Goal: Transaction & Acquisition: Purchase product/service

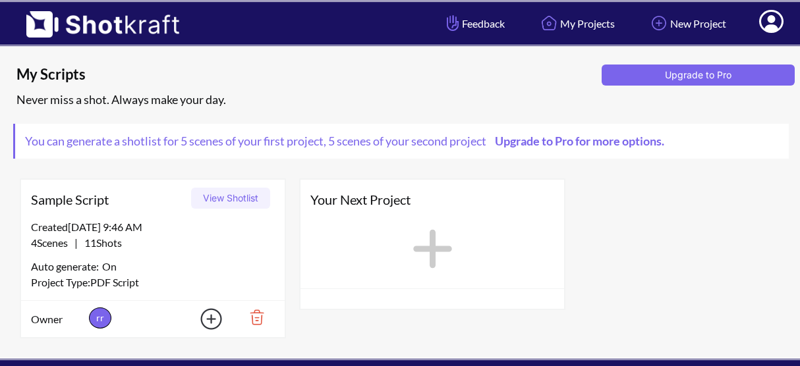
click at [669, 196] on div "Sample Script View Shotlist Created 9/6/25 at 9:46 AM 4 Scenes | 11 Shots Auto …" at bounding box center [399, 258] width 773 height 173
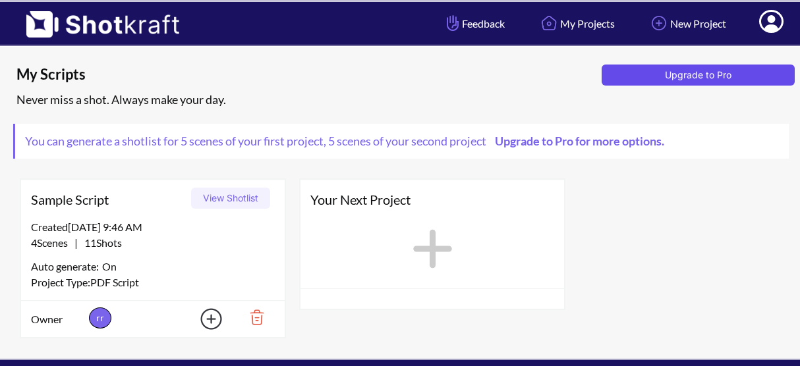
click at [691, 68] on button "Upgrade to Pro" at bounding box center [698, 75] width 194 height 21
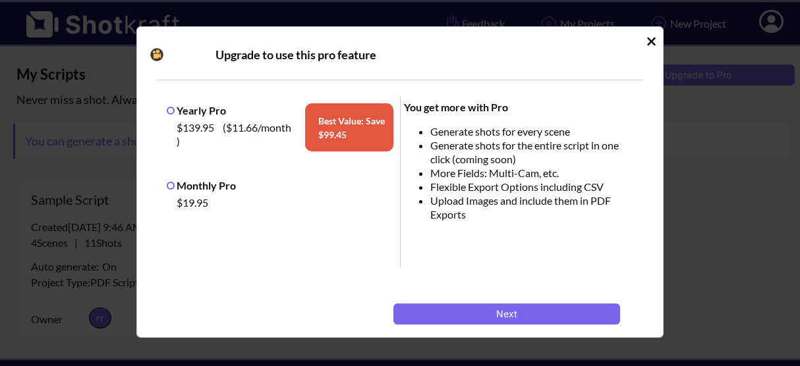
click at [199, 181] on label "Monthly Pro" at bounding box center [201, 185] width 69 height 13
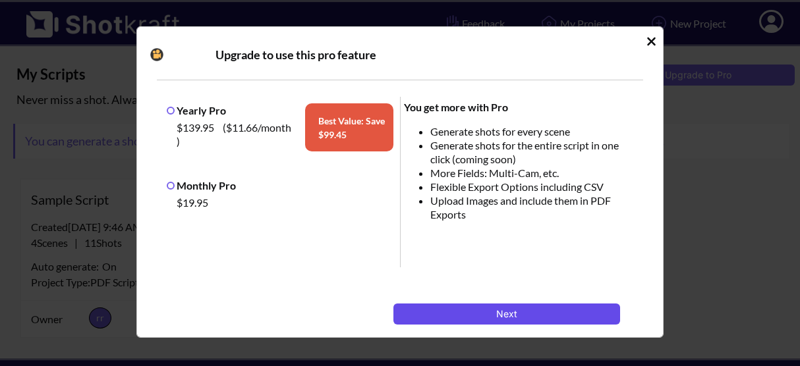
click at [509, 315] on button "Next" at bounding box center [506, 314] width 227 height 21
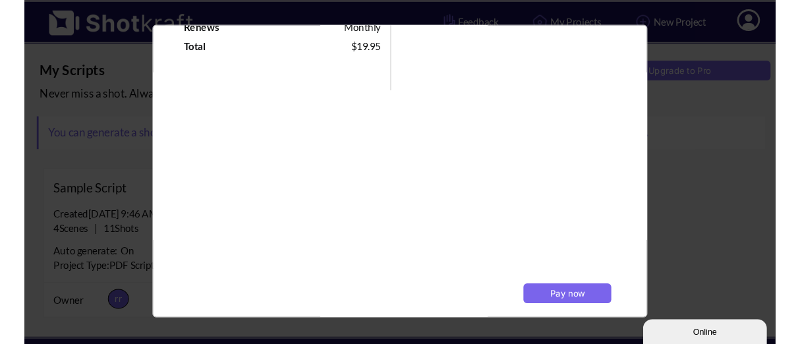
scroll to position [307, 0]
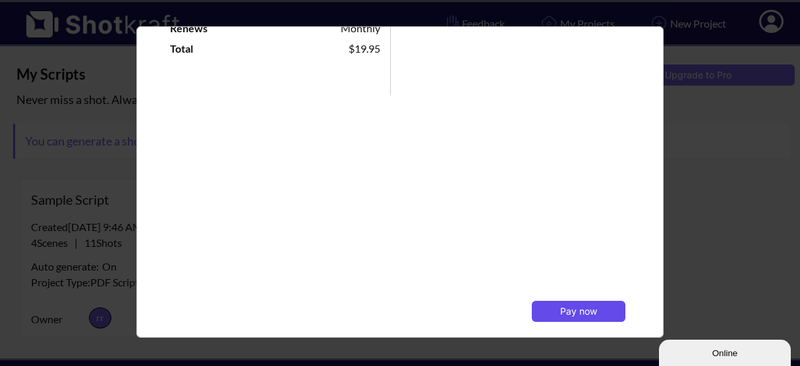
click at [564, 308] on span "Pay now" at bounding box center [578, 311] width 37 height 11
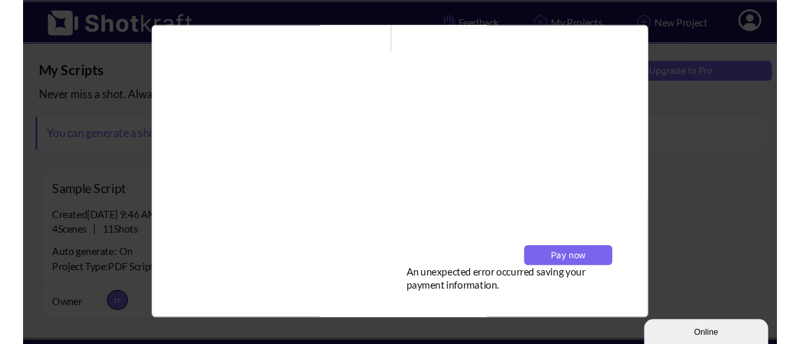
scroll to position [360, 0]
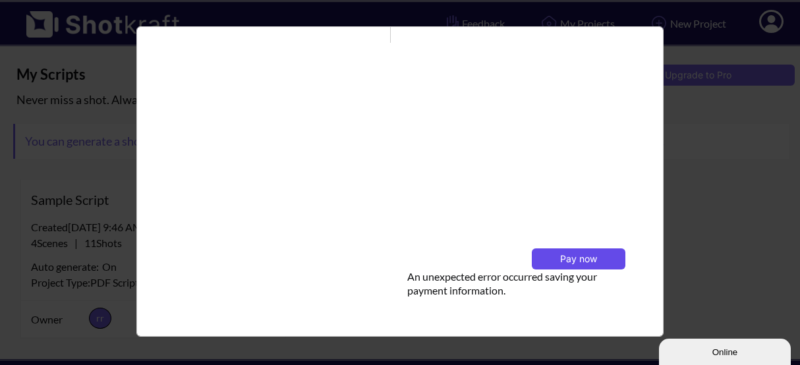
click at [574, 258] on span "Pay now" at bounding box center [578, 258] width 37 height 11
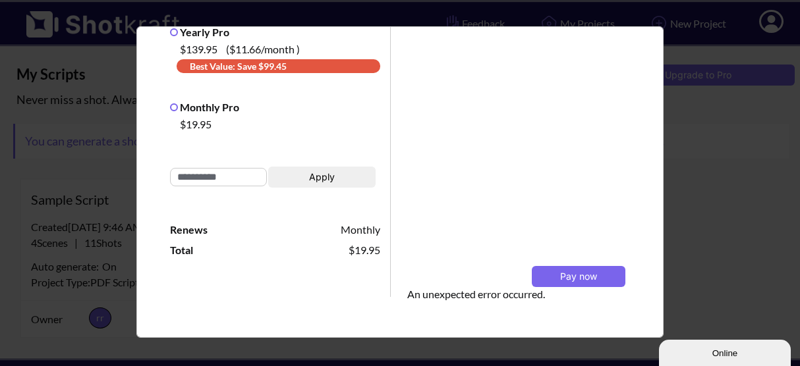
scroll to position [106, 0]
click at [562, 275] on span "Pay now" at bounding box center [578, 275] width 37 height 11
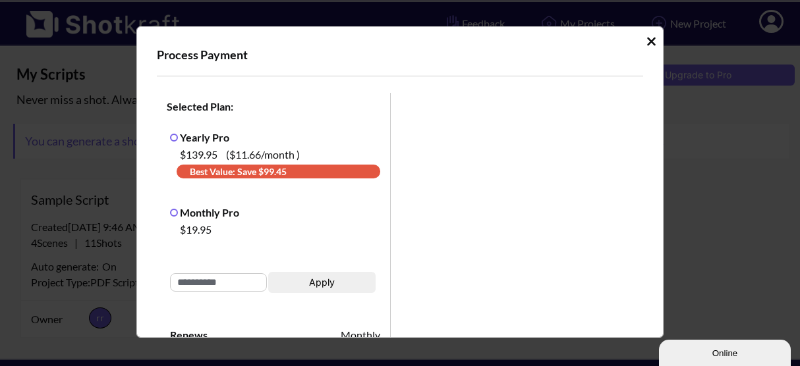
click at [646, 41] on icon "Idle Modal" at bounding box center [651, 41] width 10 height 13
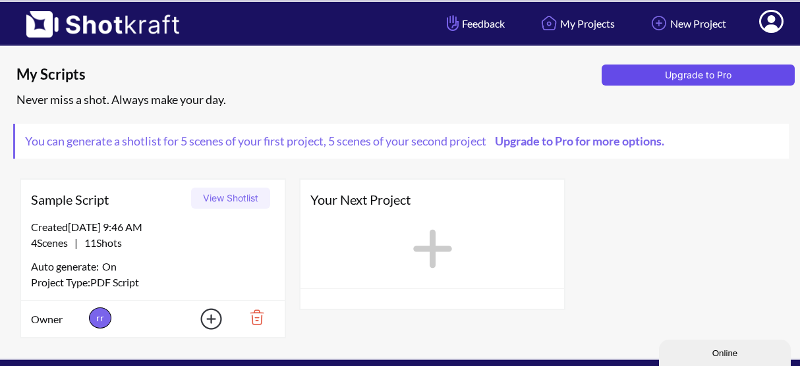
click at [705, 78] on button "Upgrade to Pro" at bounding box center [698, 75] width 194 height 21
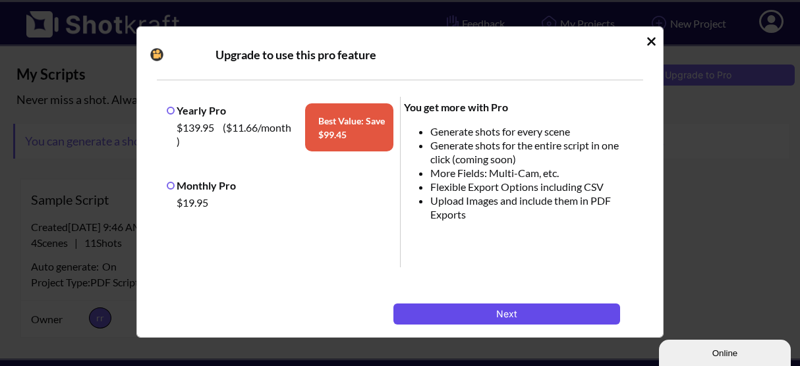
click at [495, 317] on button "Next" at bounding box center [506, 314] width 227 height 21
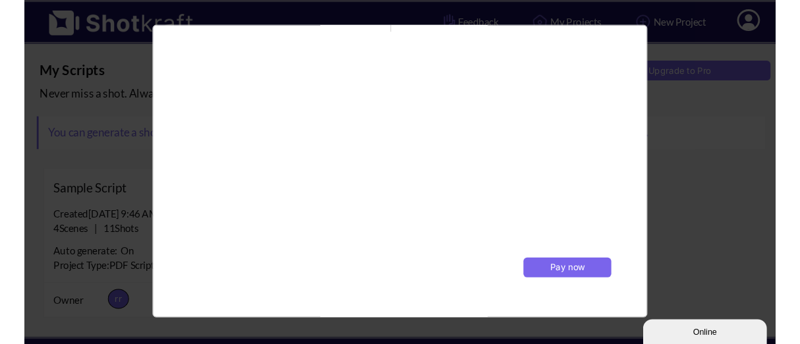
scroll to position [407, 0]
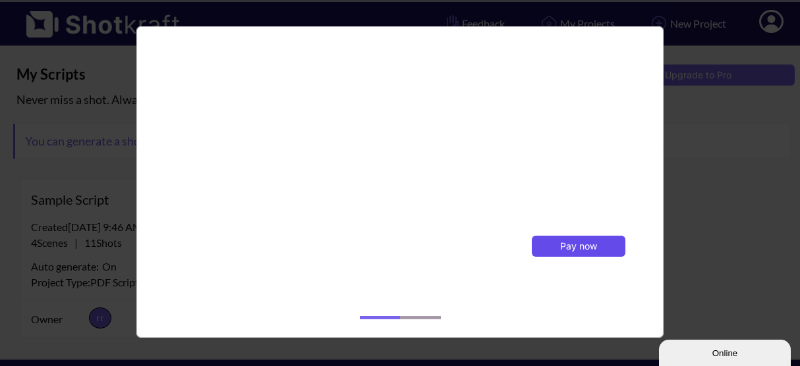
click at [578, 244] on span "Pay now" at bounding box center [578, 245] width 37 height 11
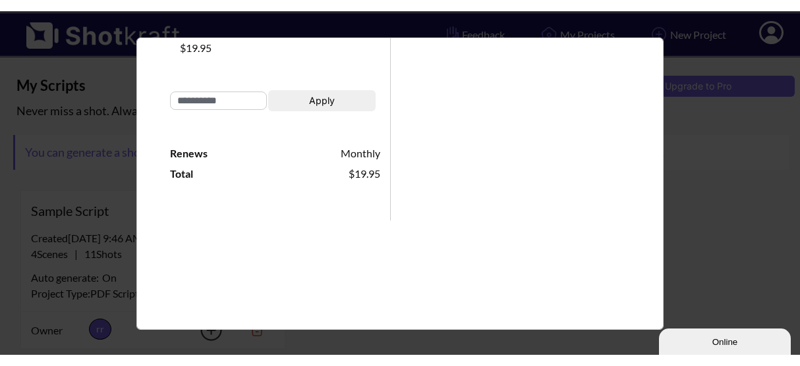
scroll to position [0, 0]
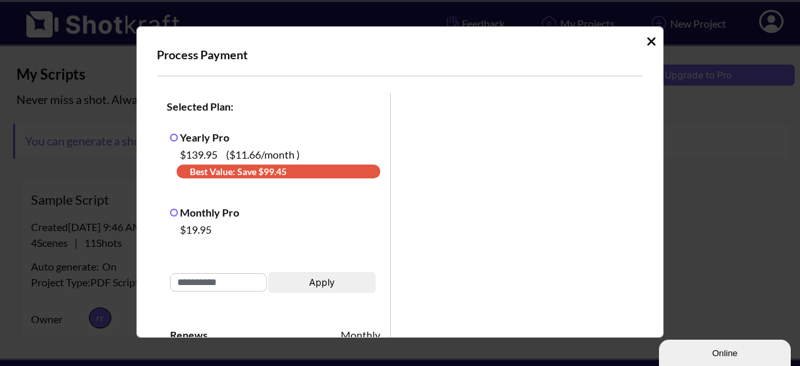
click at [646, 36] on icon "Idle Modal" at bounding box center [651, 41] width 10 height 13
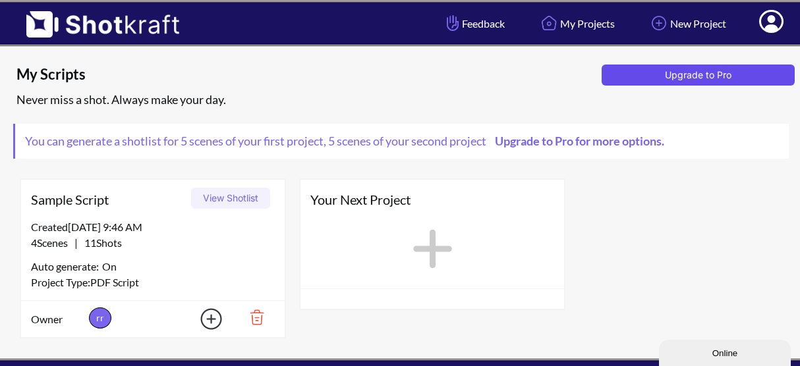
click at [697, 78] on button "Upgrade to Pro" at bounding box center [698, 75] width 194 height 21
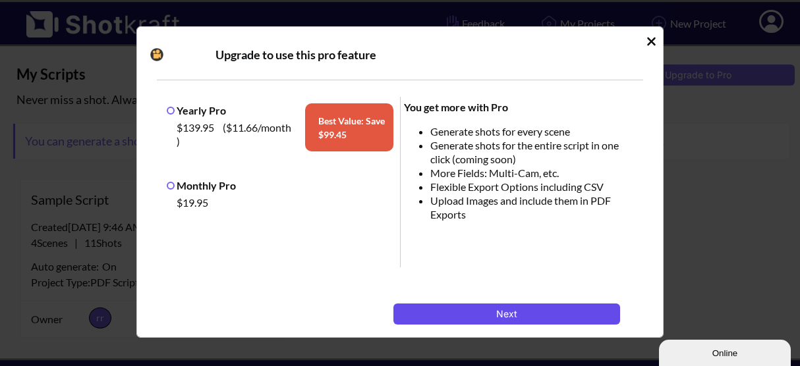
click at [492, 318] on button "Next" at bounding box center [506, 314] width 227 height 21
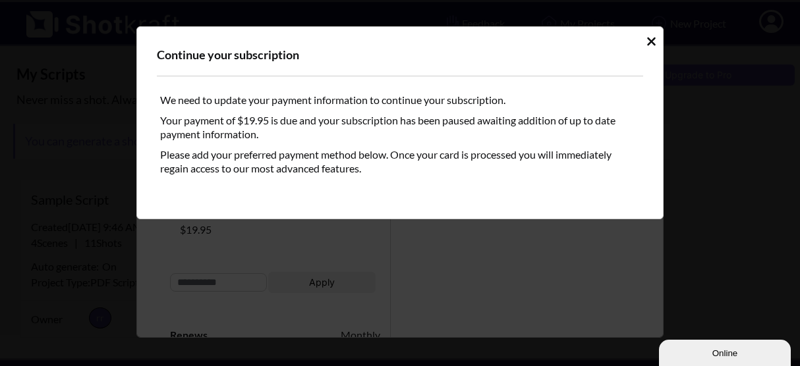
click at [647, 39] on icon "Idle Modal" at bounding box center [651, 41] width 9 height 9
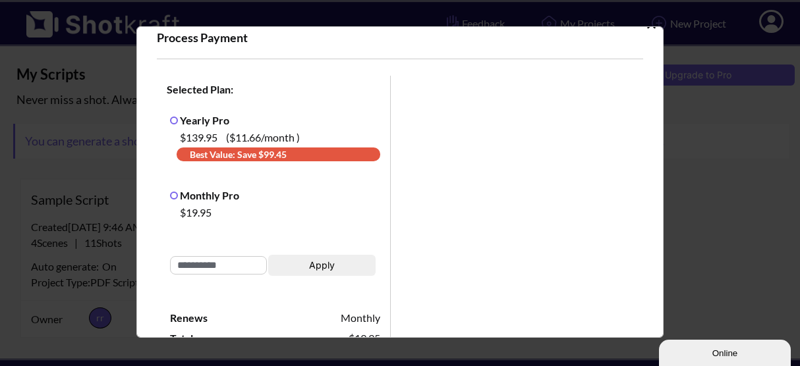
scroll to position [136, 0]
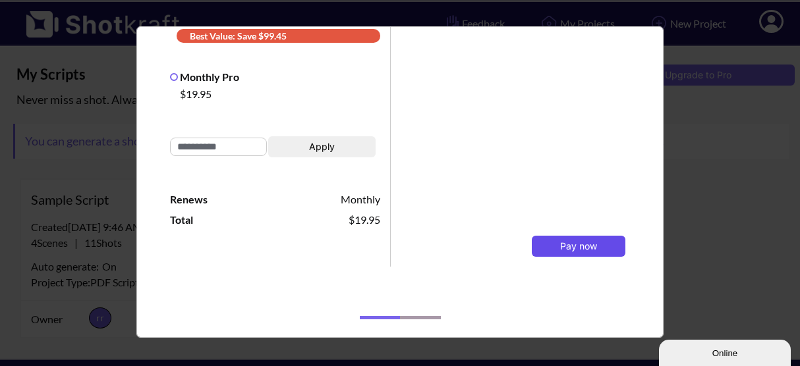
click at [560, 246] on span "Pay now" at bounding box center [578, 245] width 37 height 11
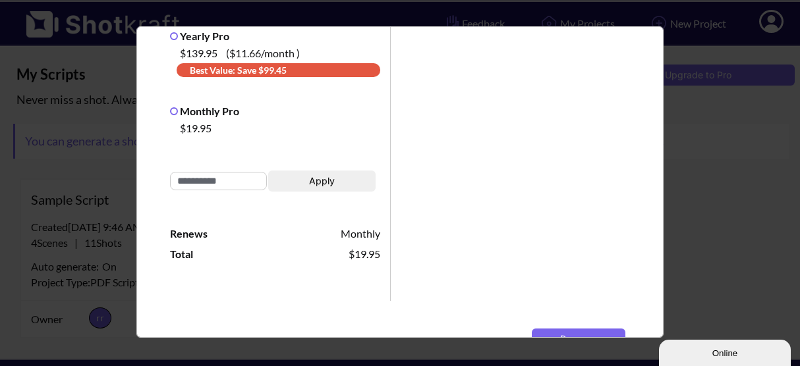
scroll to position [100, 0]
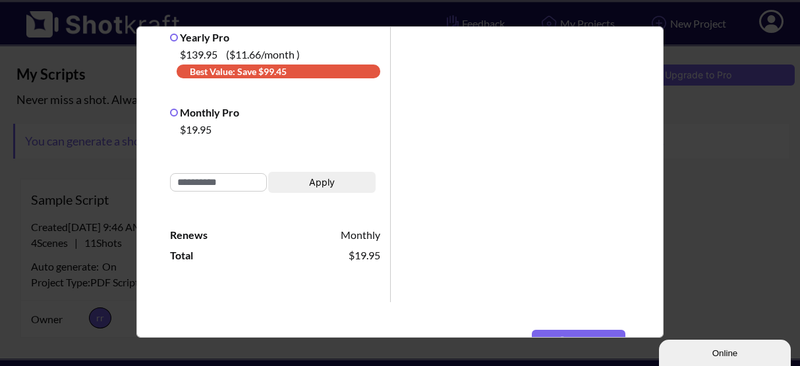
click at [635, 219] on div "Pay now An unexpected error occurred saving your payment information." at bounding box center [519, 196] width 256 height 406
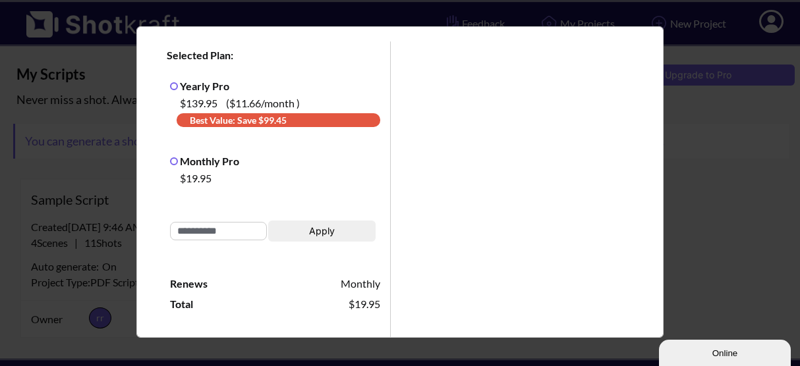
scroll to position [0, 0]
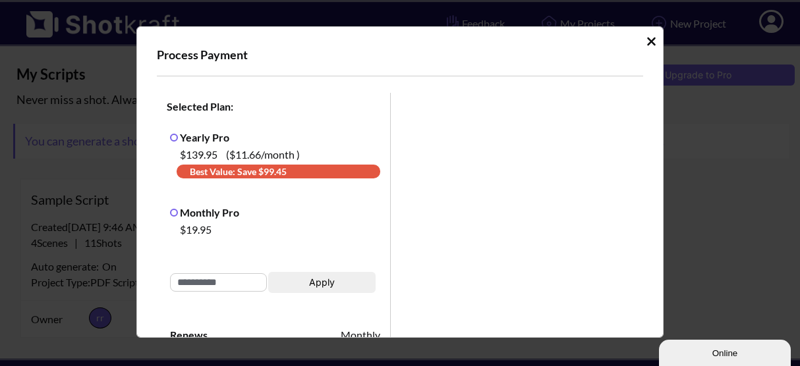
click at [647, 41] on icon "Idle Modal" at bounding box center [651, 41] width 9 height 9
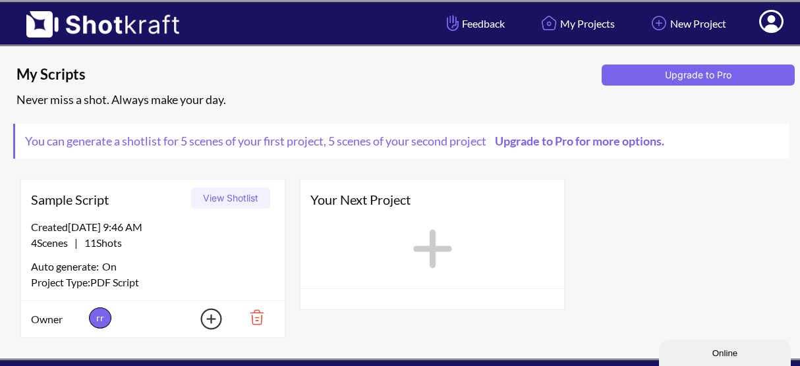
click at [426, 251] on icon at bounding box center [432, 249] width 39 height 39
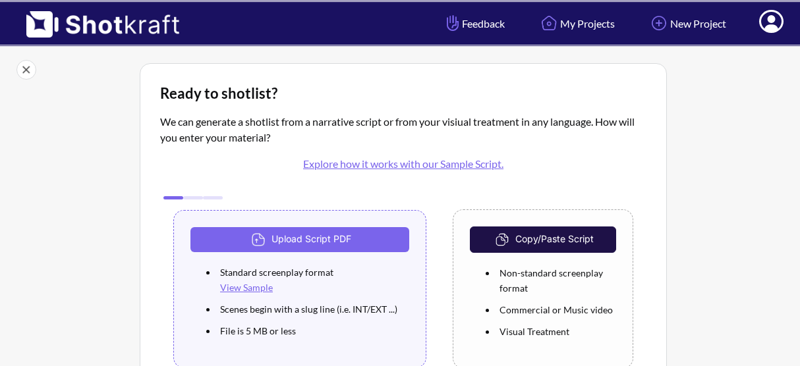
drag, startPoint x: 0, startPoint y: 0, endPoint x: 124, endPoint y: 210, distance: 243.9
click at [124, 210] on div at bounding box center [76, 253] width 120 height 387
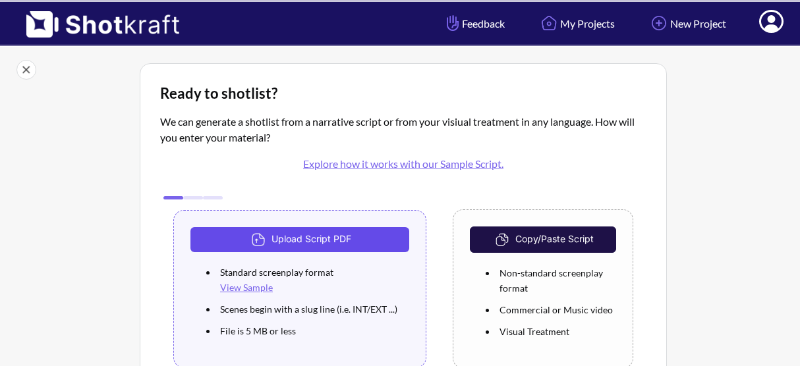
click at [266, 246] on img at bounding box center [259, 240] width 23 height 20
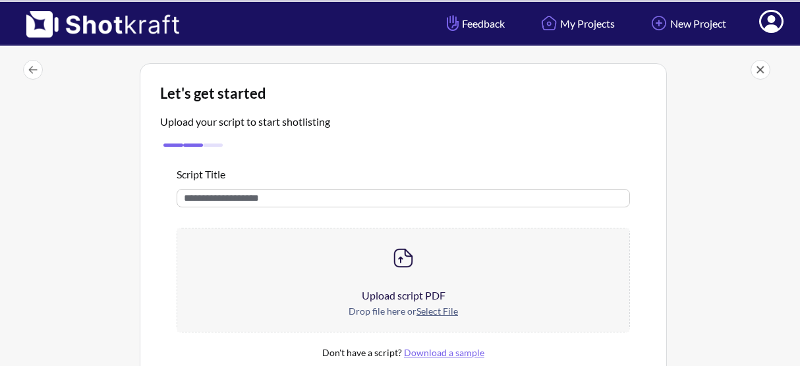
click at [439, 312] on u "Select File" at bounding box center [436, 311] width 41 height 11
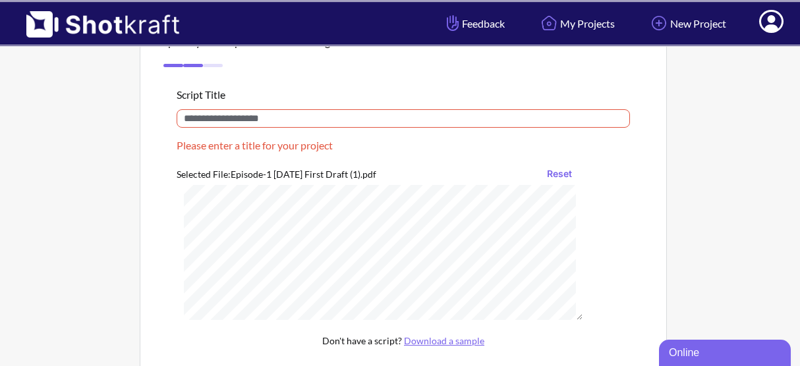
scroll to position [78, 0]
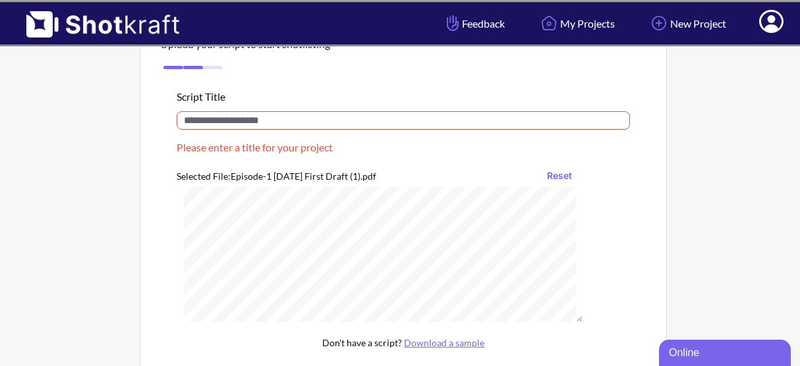
click at [264, 117] on input "text" at bounding box center [403, 120] width 453 height 18
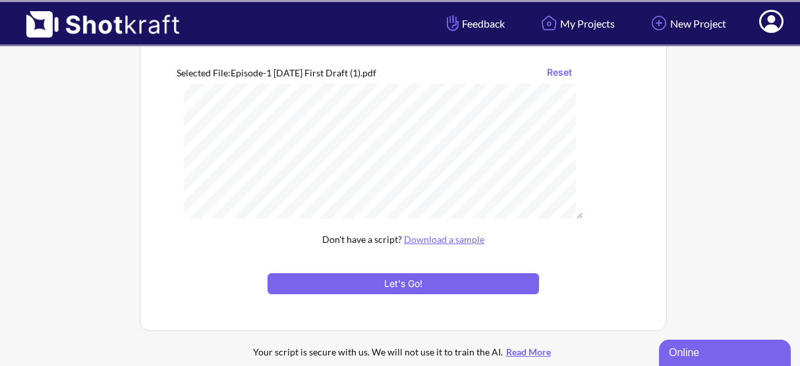
scroll to position [238, 0]
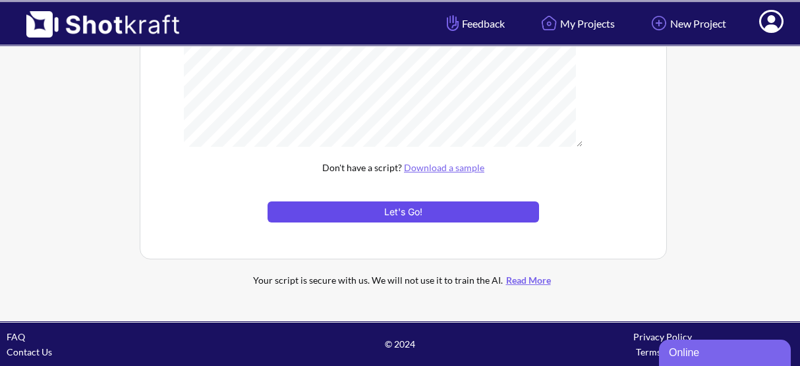
type input "**********"
click at [359, 205] on button "Let's Go!" at bounding box center [402, 212] width 271 height 21
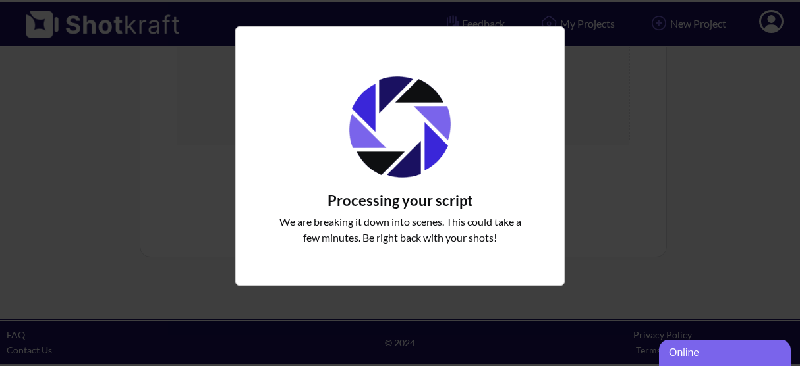
scroll to position [186, 0]
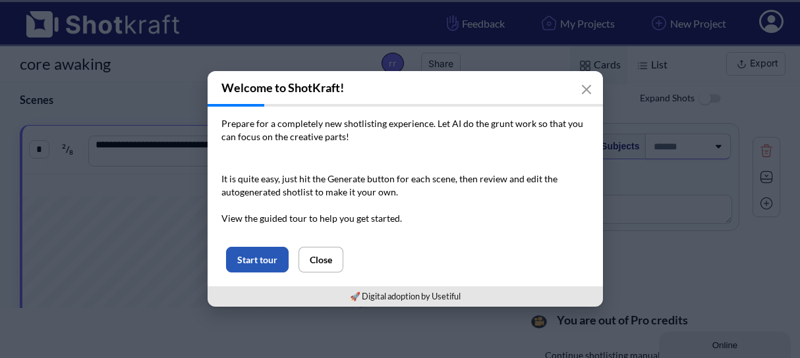
click at [251, 250] on button "Start tour" at bounding box center [257, 260] width 63 height 26
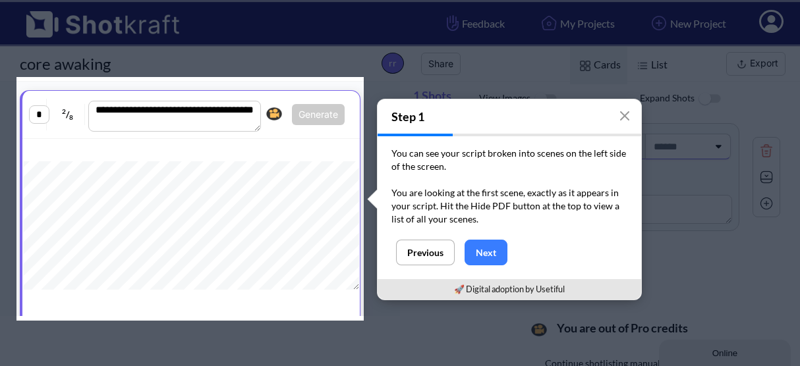
scroll to position [43, 0]
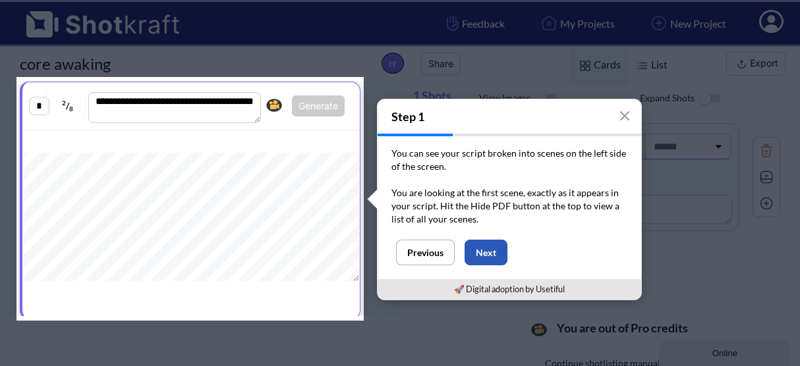
click at [476, 254] on button "Next" at bounding box center [485, 253] width 43 height 26
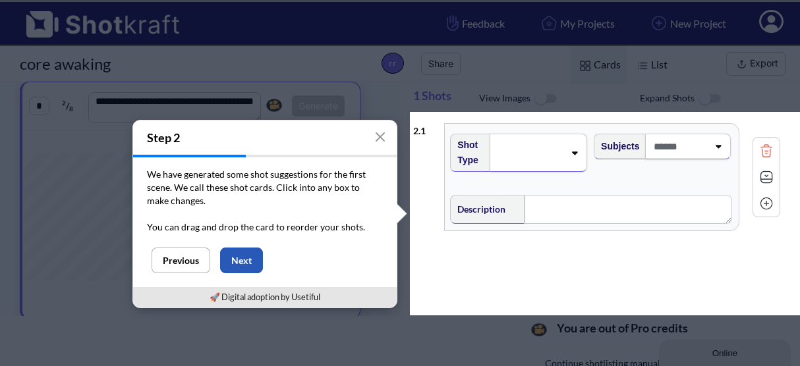
click at [259, 258] on button "Next" at bounding box center [241, 261] width 43 height 26
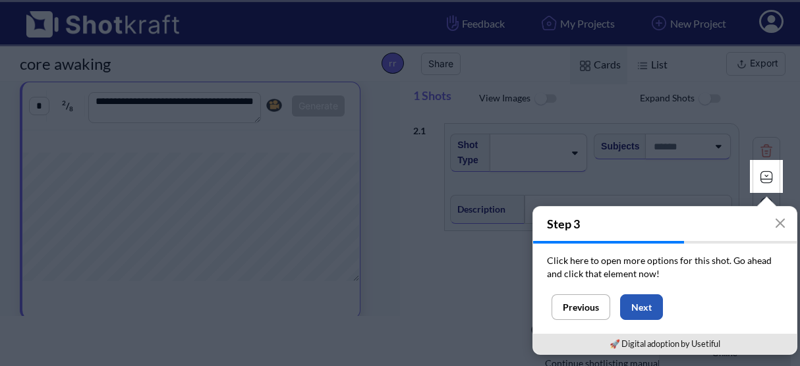
click at [649, 304] on button "Next" at bounding box center [641, 307] width 43 height 26
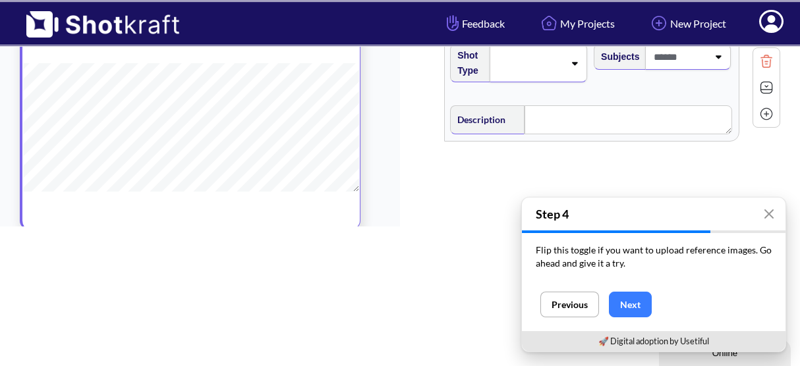
scroll to position [150, 0]
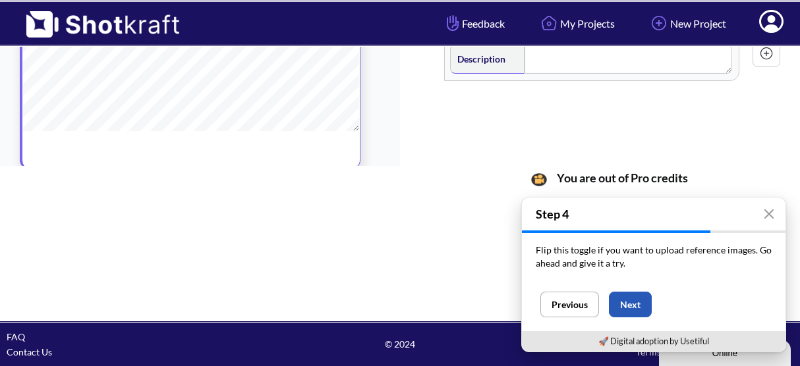
click at [633, 306] on button "Next" at bounding box center [630, 305] width 43 height 26
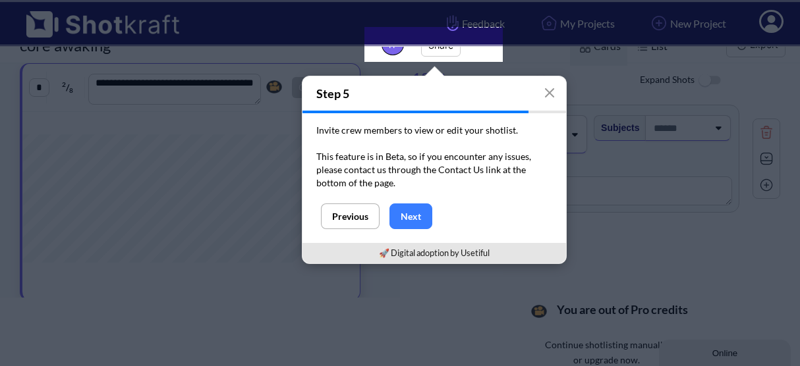
scroll to position [0, 0]
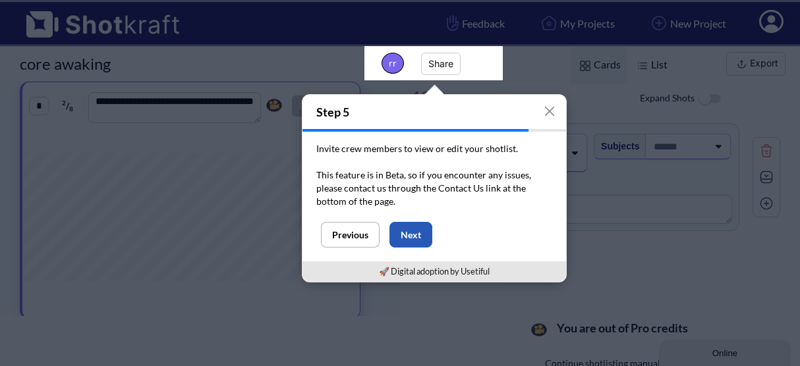
click at [430, 231] on button "Next" at bounding box center [410, 235] width 43 height 26
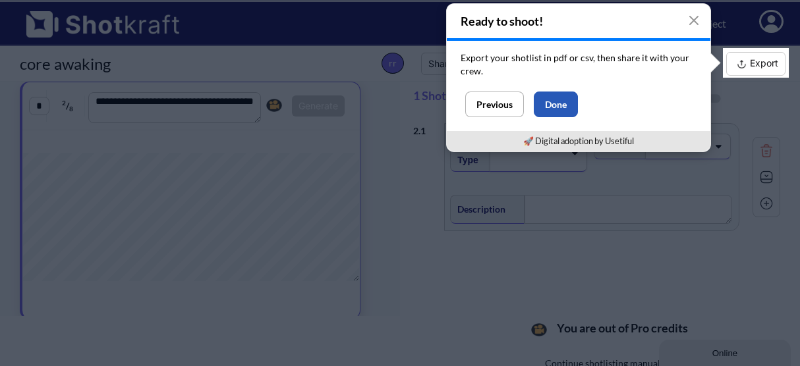
click at [564, 111] on button "Done" at bounding box center [555, 105] width 44 height 26
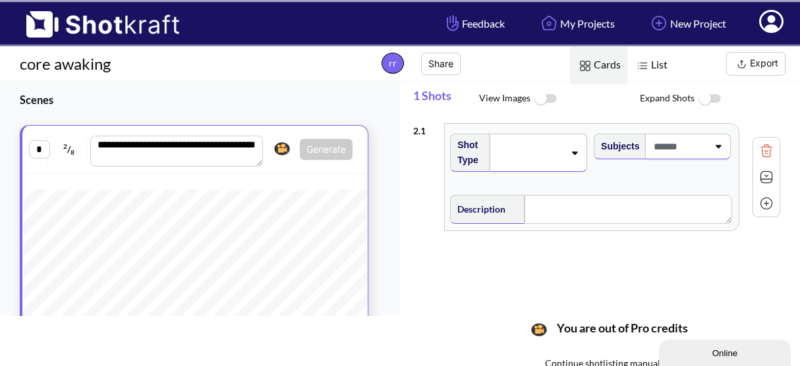
scroll to position [148, 0]
